Goal: Information Seeking & Learning: Check status

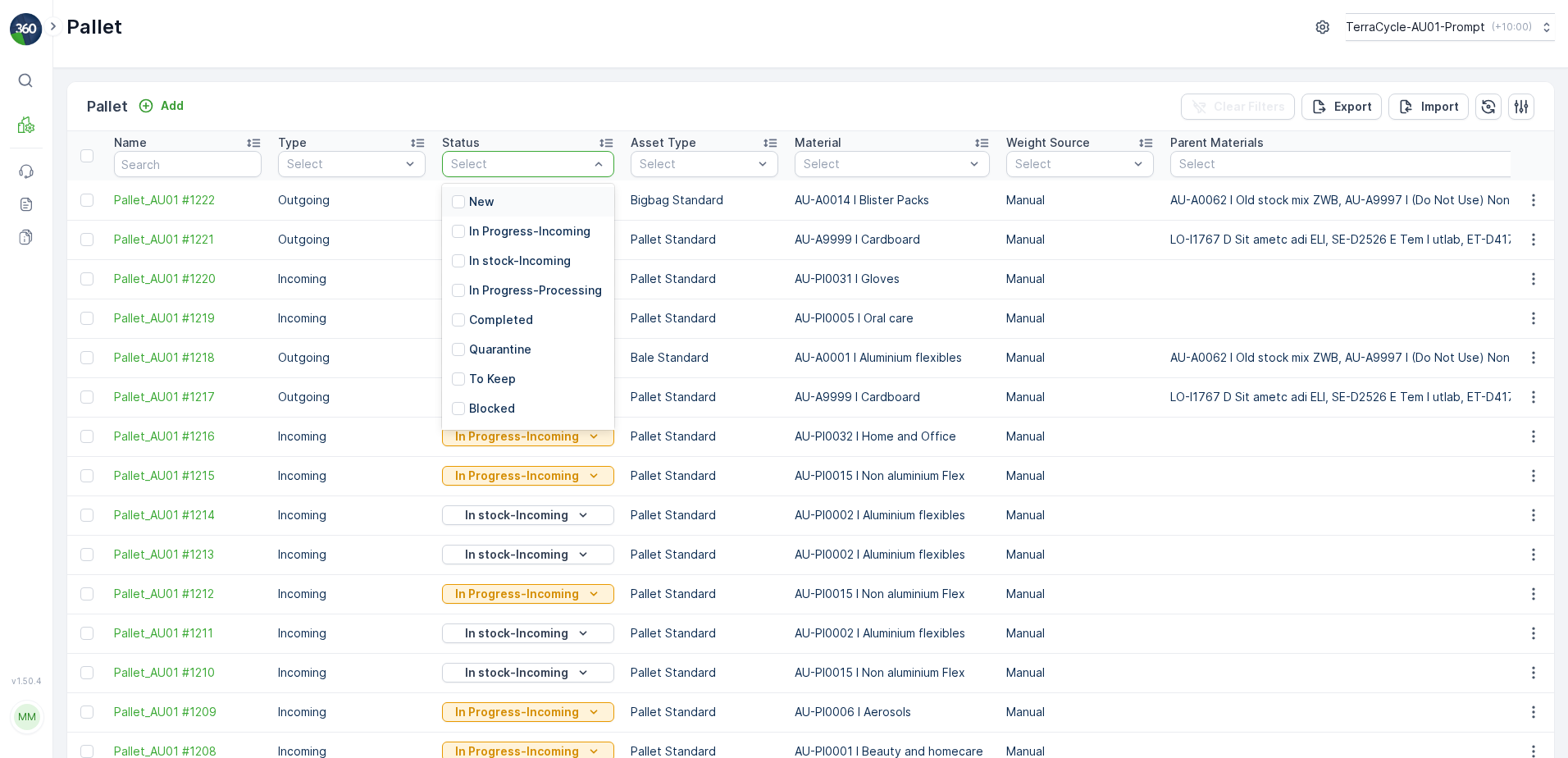
click at [481, 207] on p "New" at bounding box center [481, 202] width 25 height 17
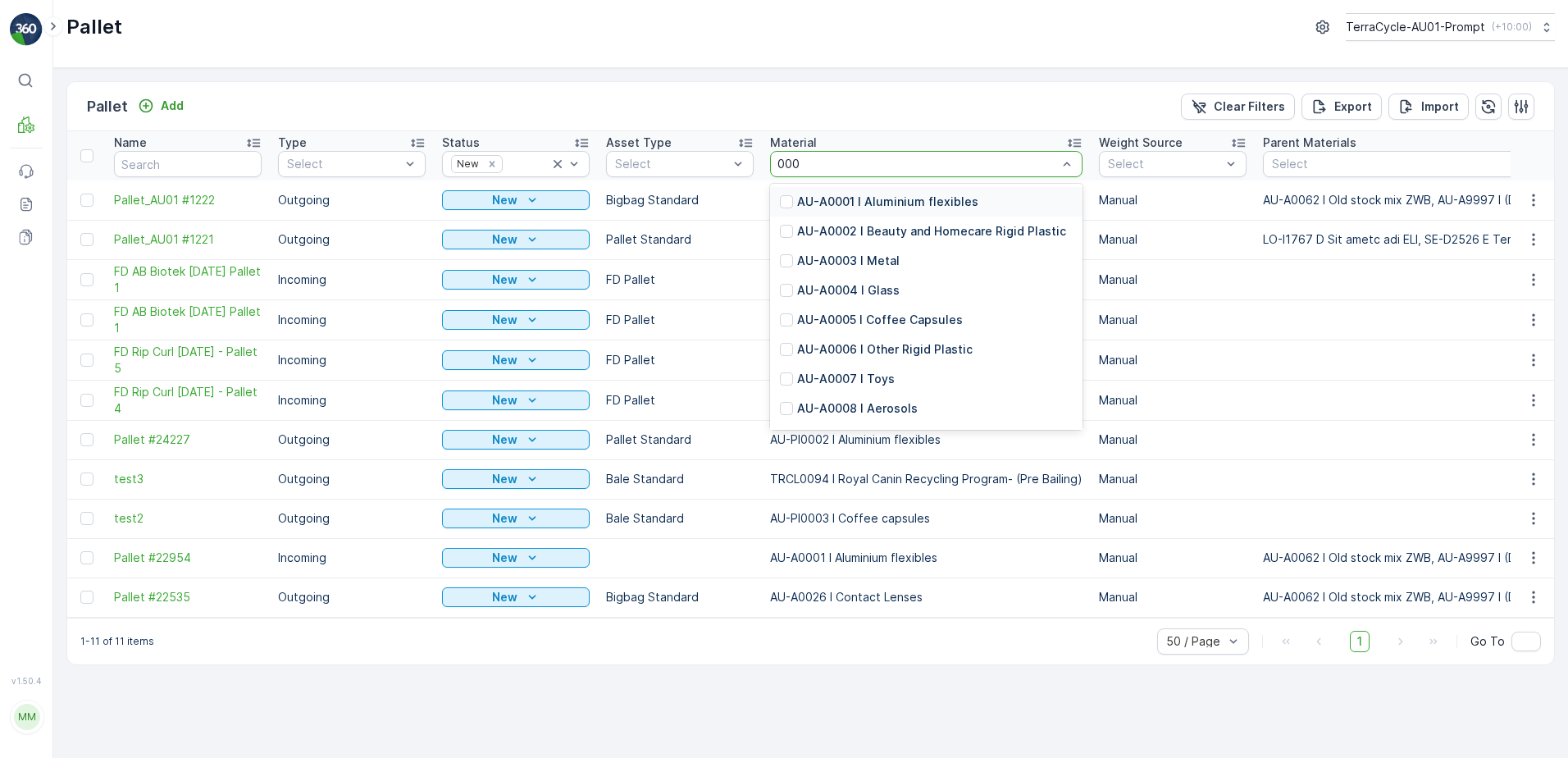
type input "0001"
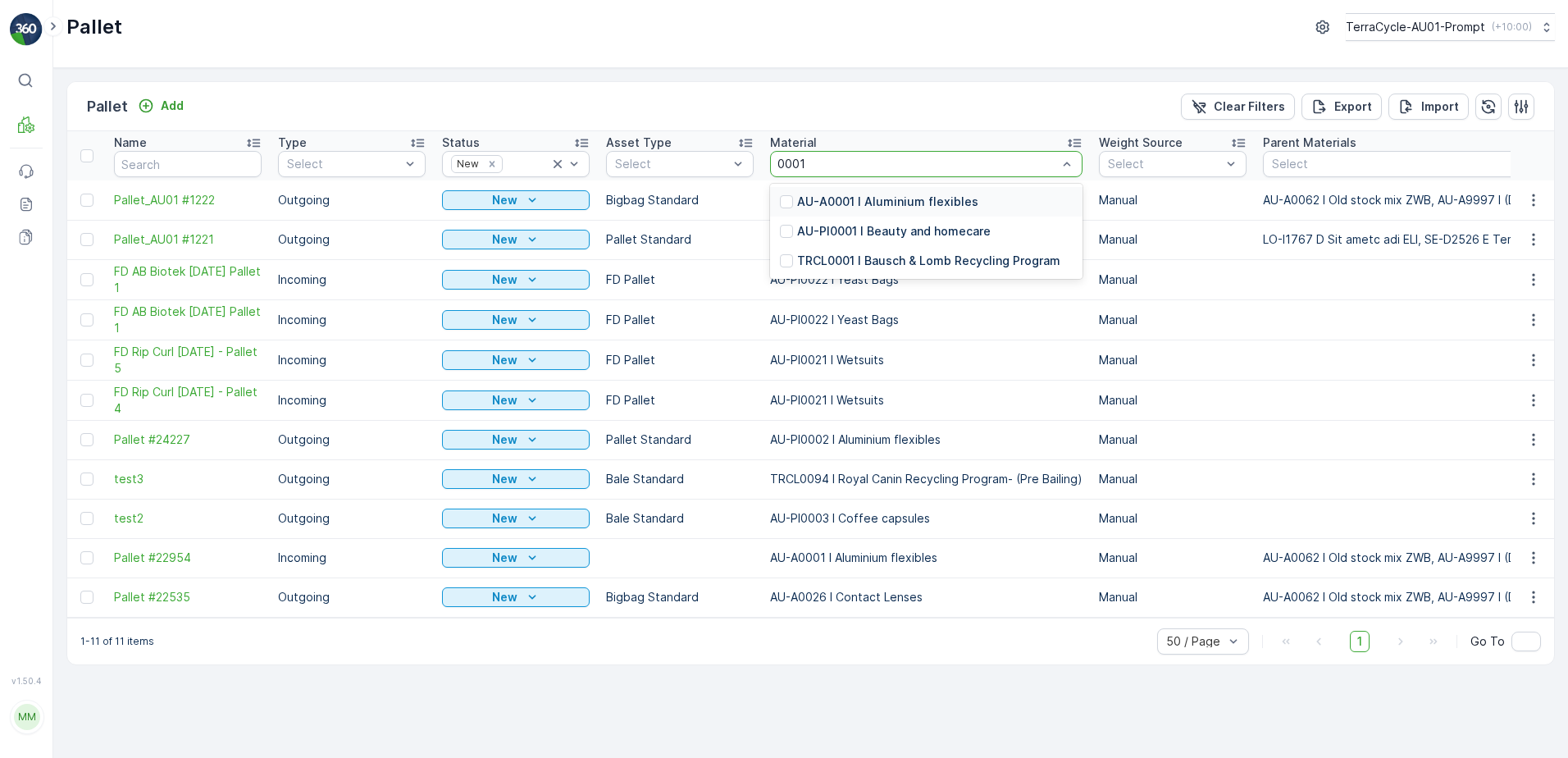
click at [874, 202] on p "AU-A0001 I Aluminium flexibles" at bounding box center [888, 202] width 181 height 17
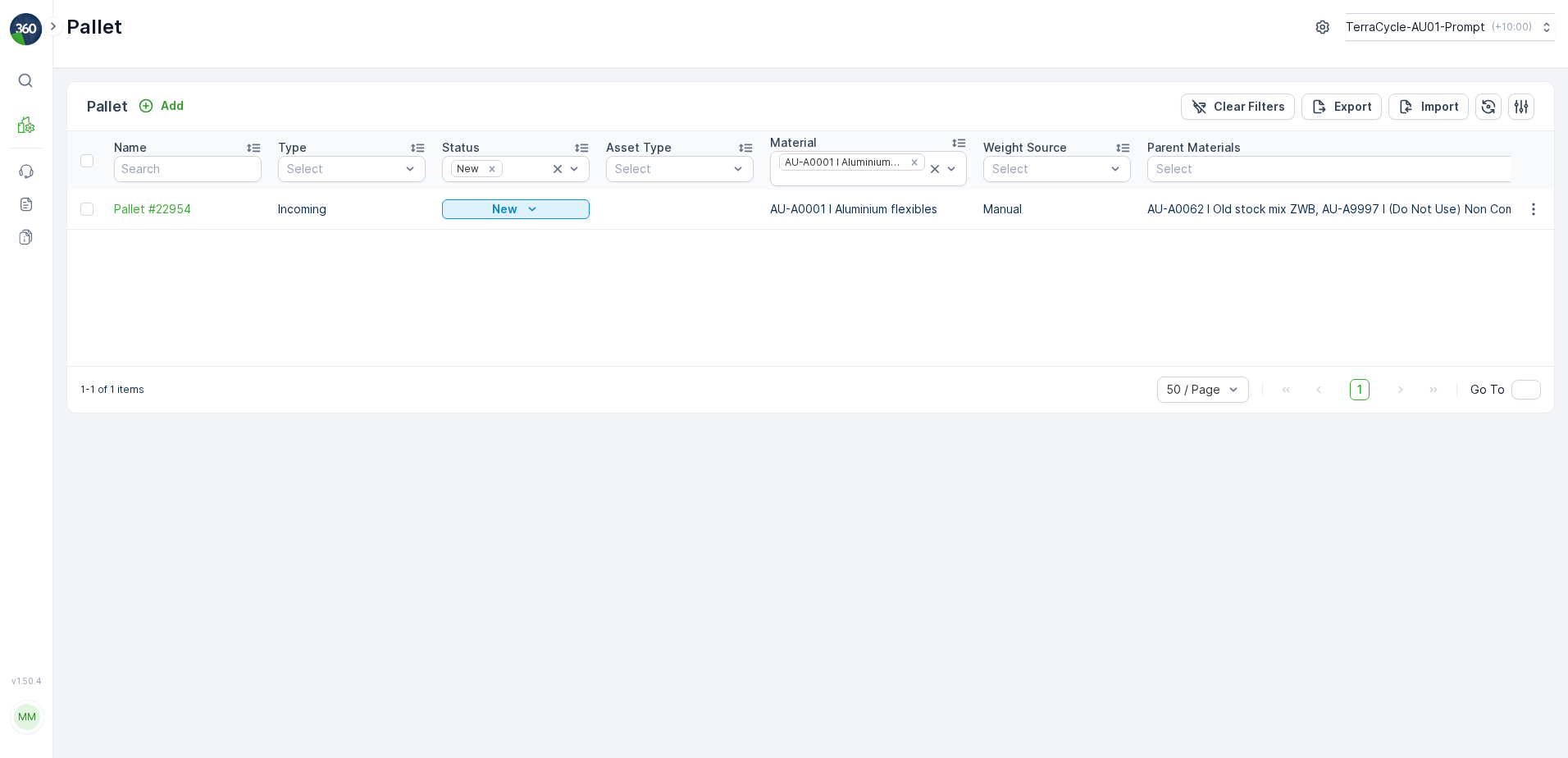
drag, startPoint x: 1246, startPoint y: 108, endPoint x: 4, endPoint y: 449, distance: 1288.0
click at [1245, 108] on p "Clear Filters" at bounding box center [1249, 107] width 71 height 17
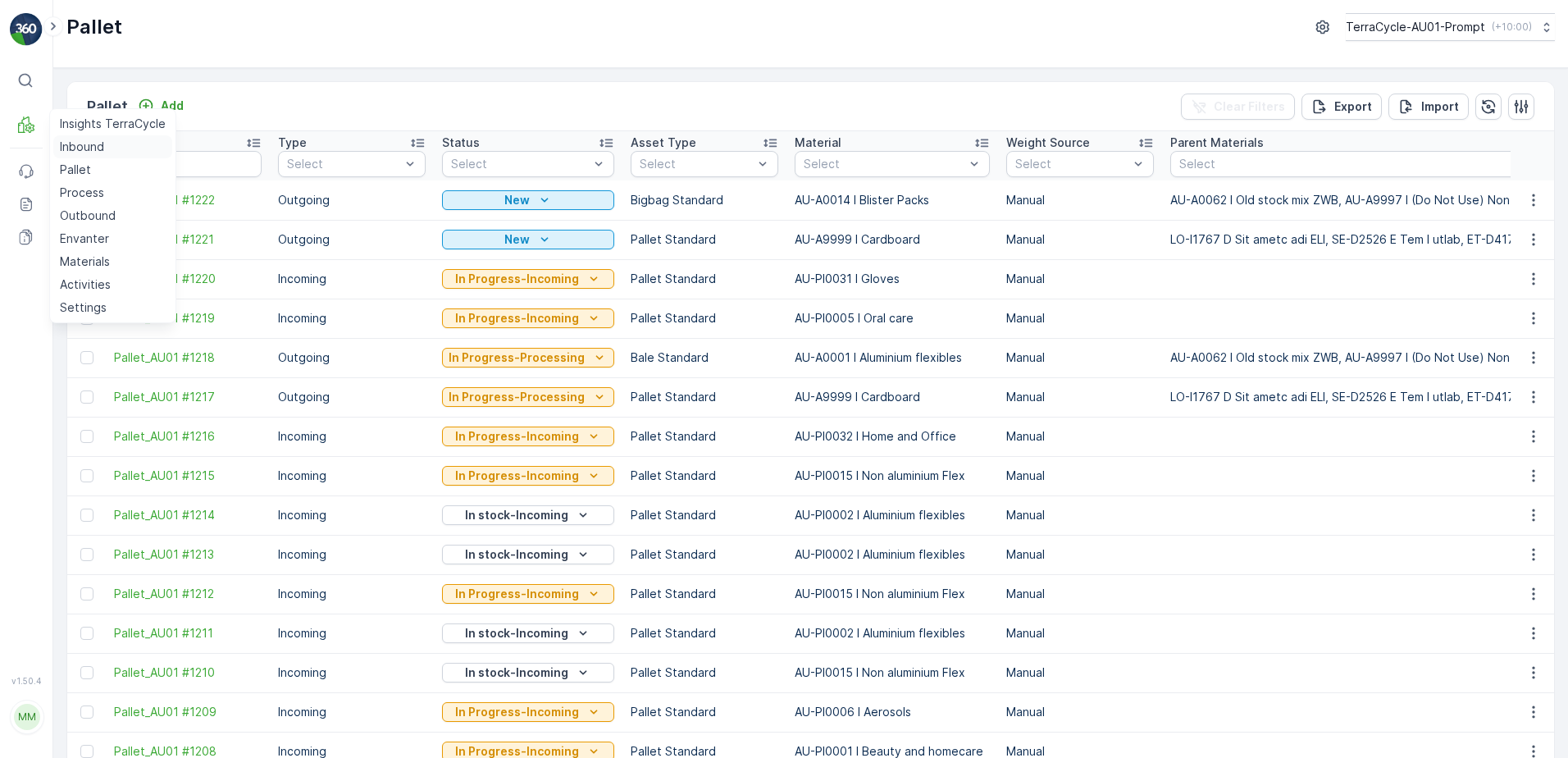
click at [89, 150] on p "Inbound" at bounding box center [82, 147] width 44 height 17
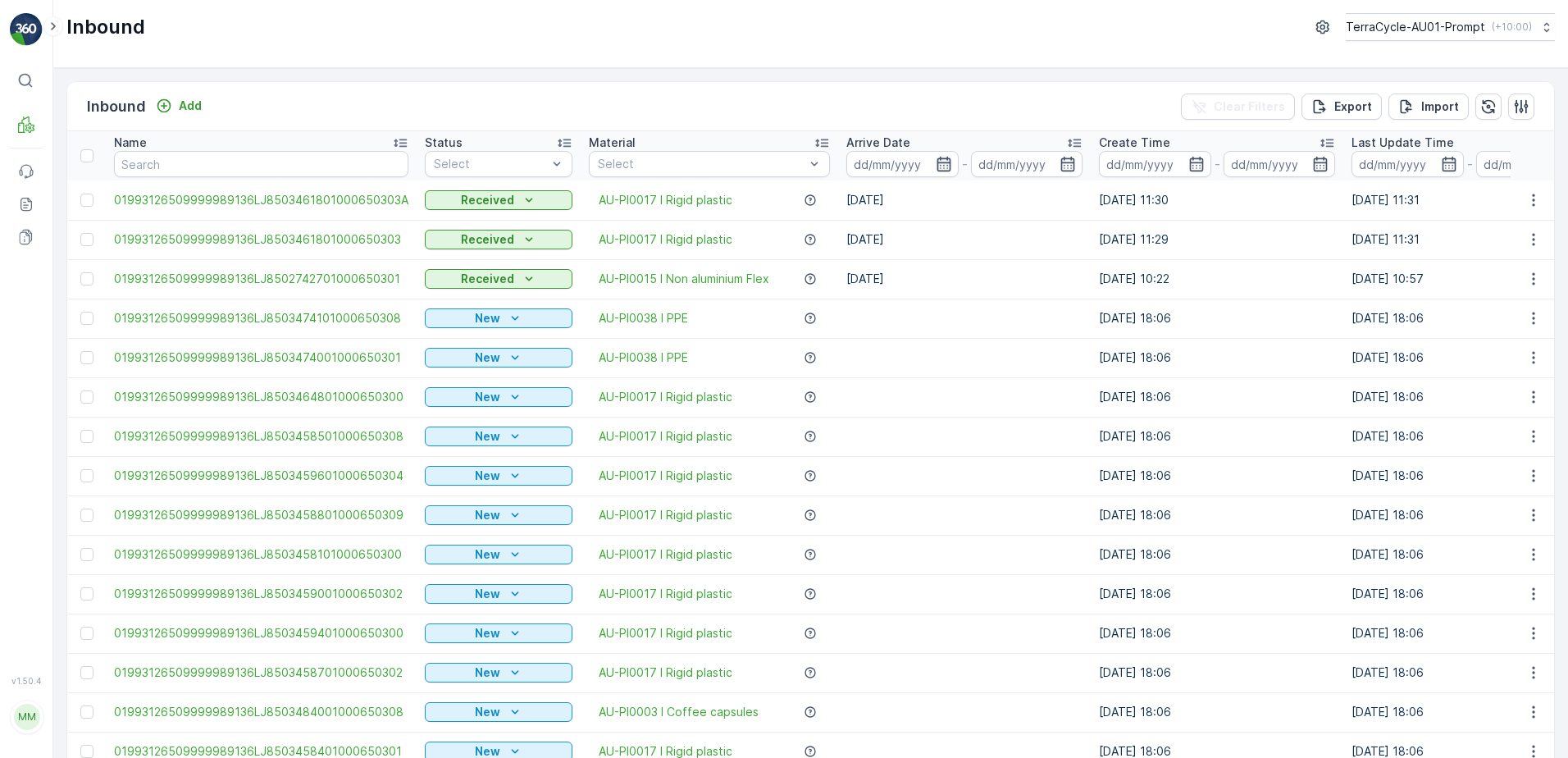
click at [939, 163] on icon "button" at bounding box center [943, 164] width 14 height 15
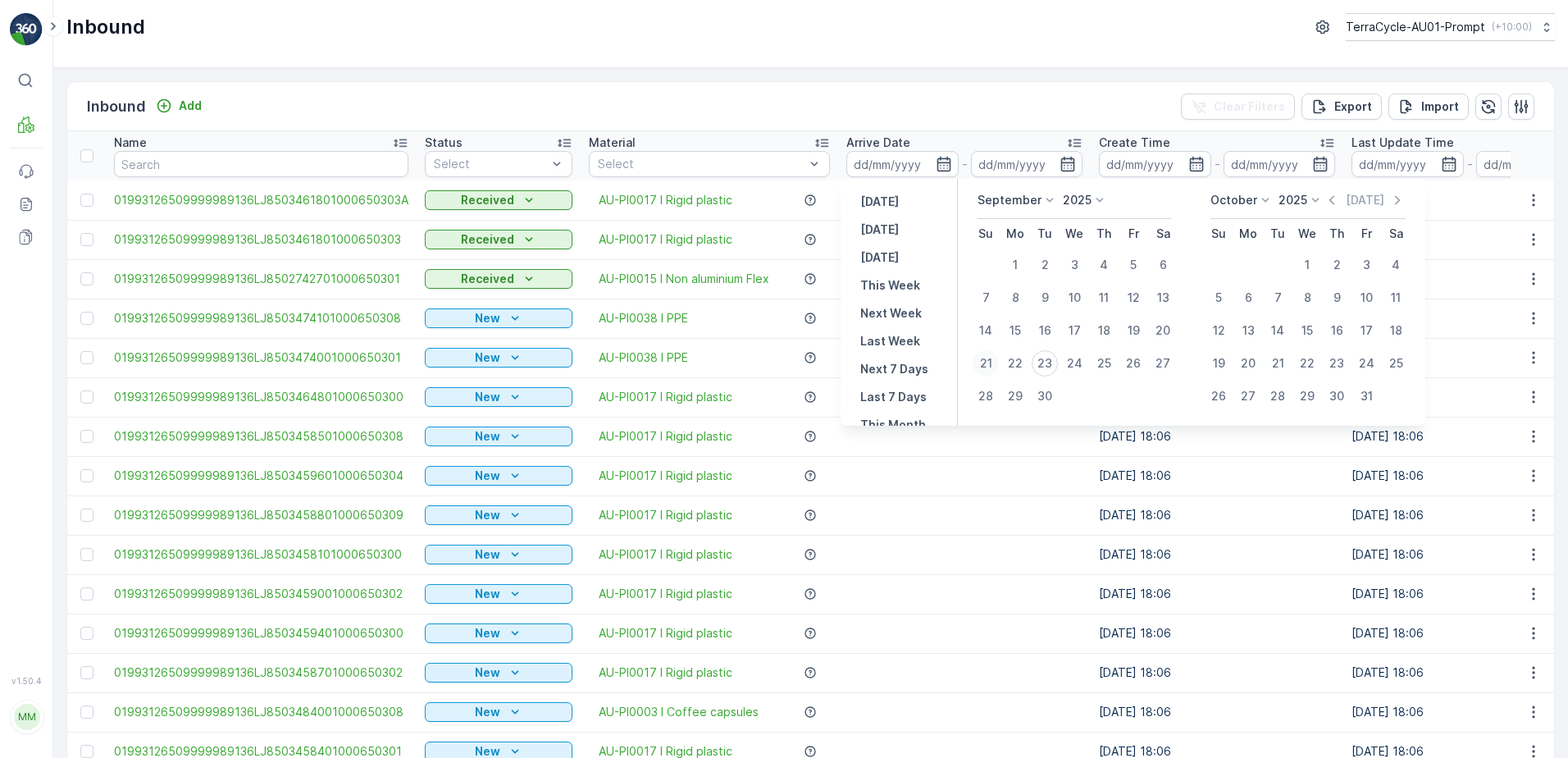
click at [982, 364] on div "21" at bounding box center [985, 363] width 26 height 26
type input "[DATE]"
click at [934, 155] on input at bounding box center [902, 164] width 112 height 26
type input "[DATE]"
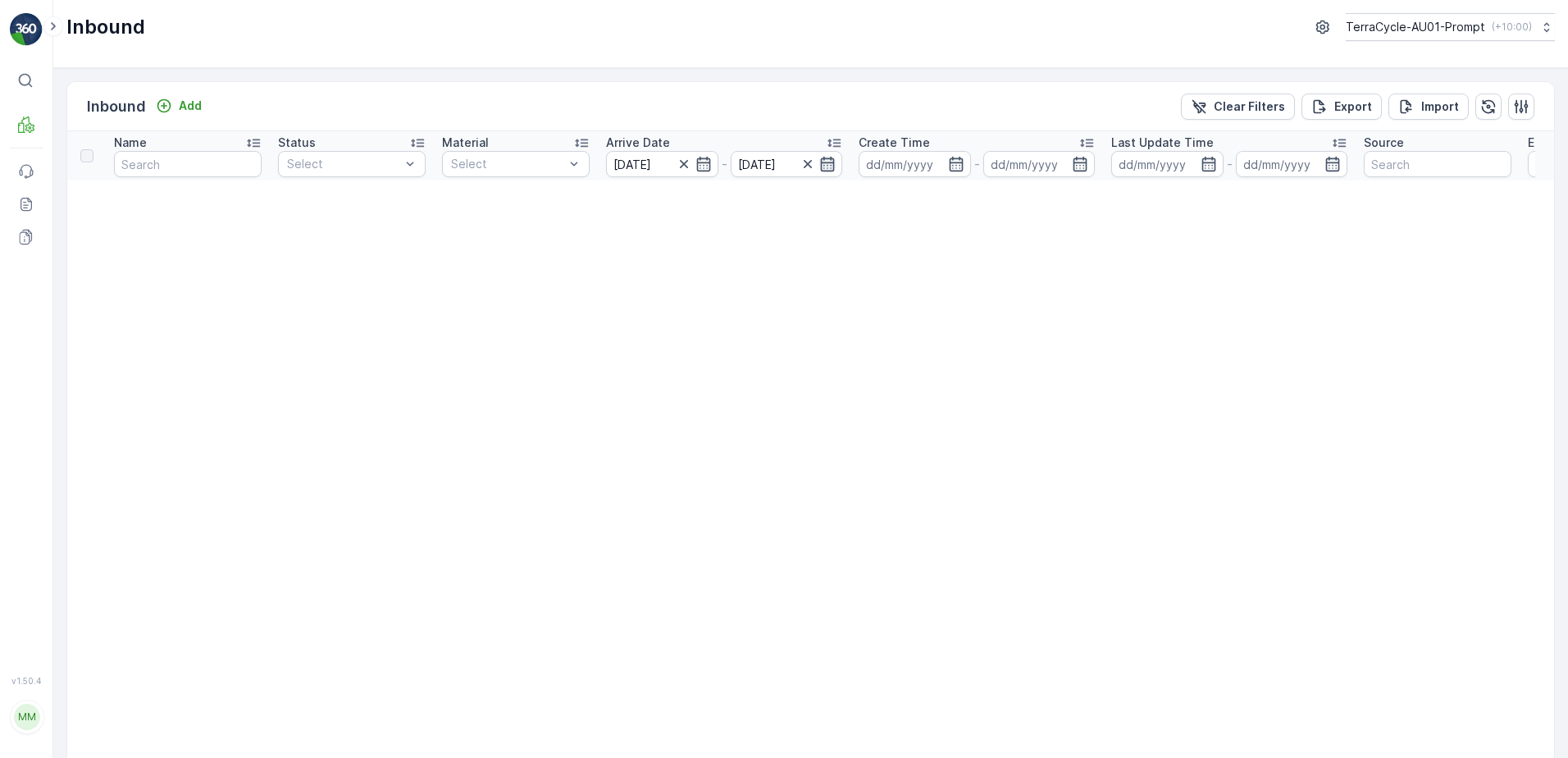
click at [824, 165] on icon "button" at bounding box center [827, 164] width 14 height 15
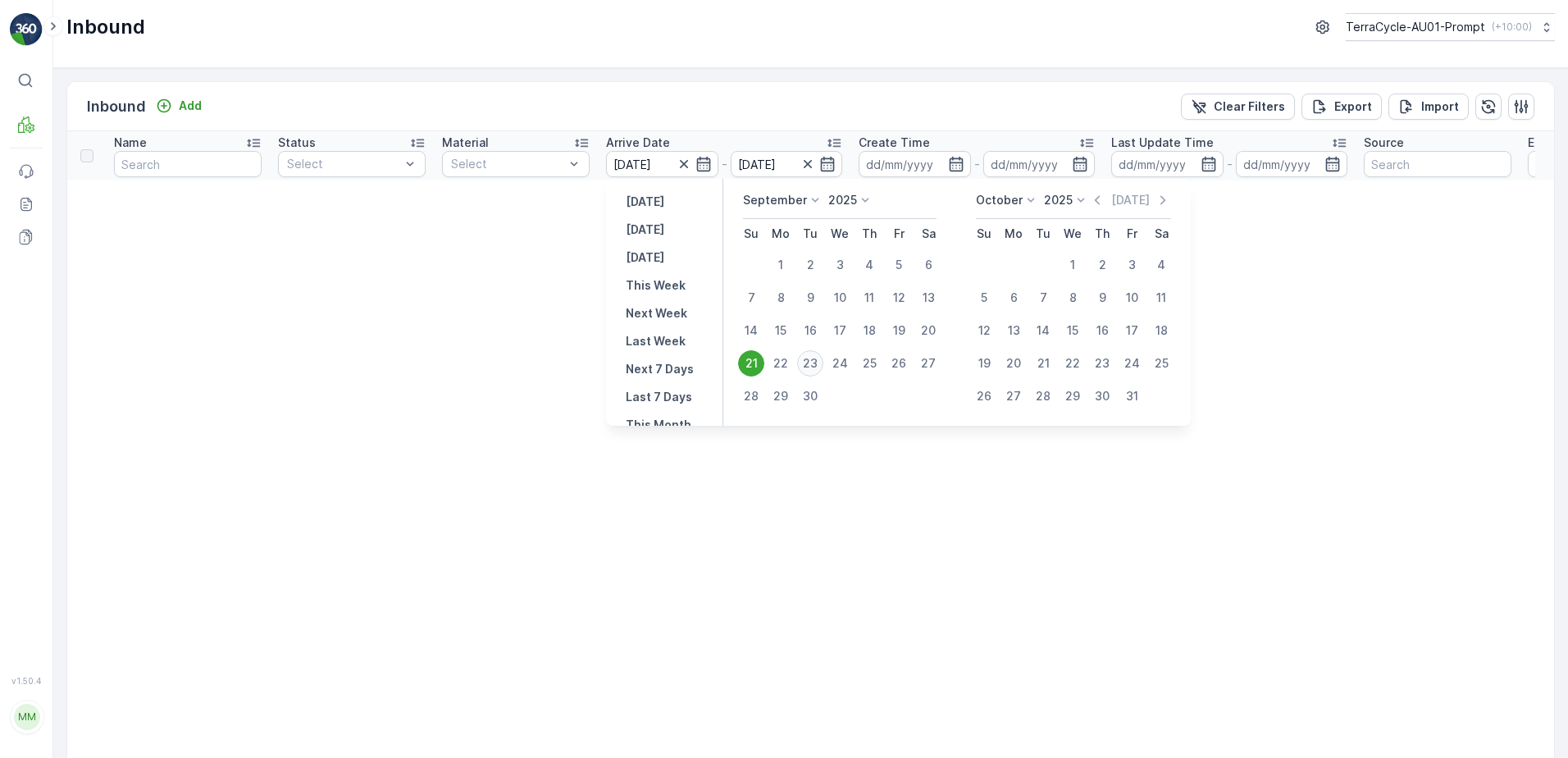
click at [815, 364] on div "23" at bounding box center [810, 363] width 26 height 26
type input "[DATE]"
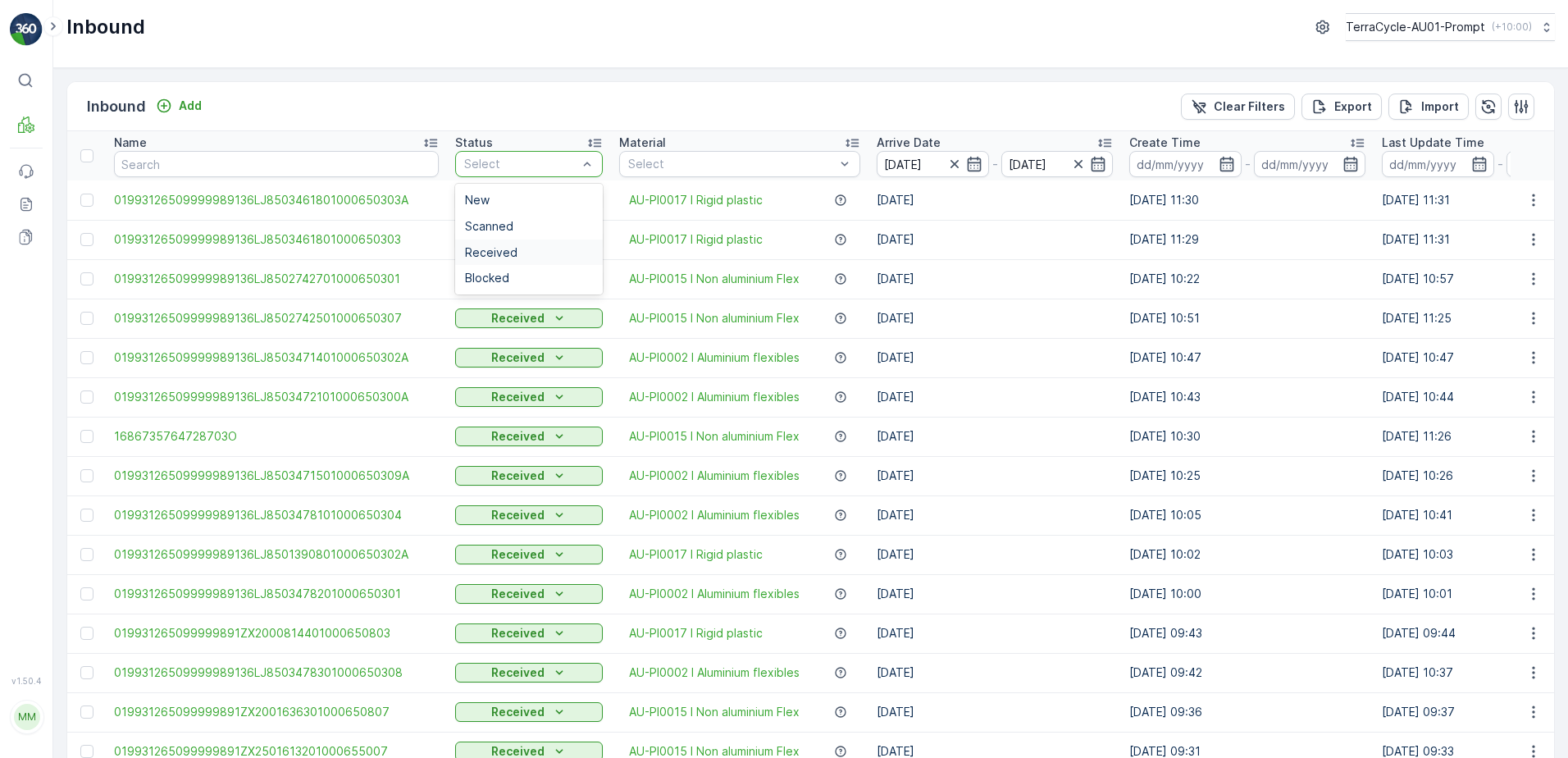
click at [486, 252] on span "Received" at bounding box center [491, 252] width 53 height 13
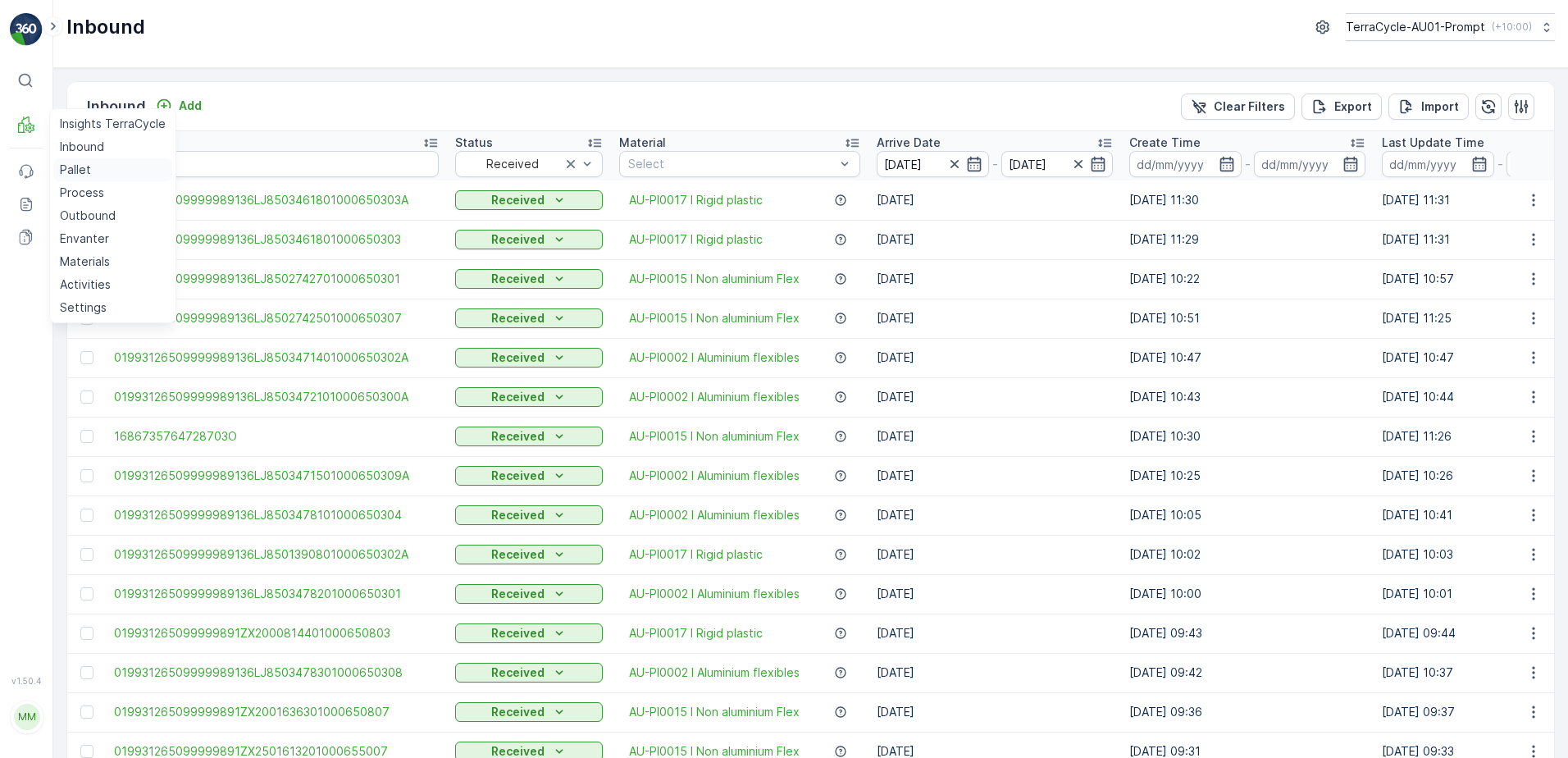
click at [79, 178] on link "Pallet" at bounding box center [113, 169] width 119 height 23
